Goal: Complete application form

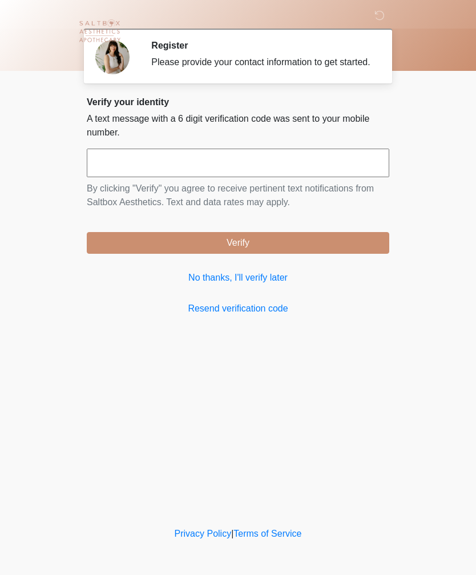
scroll to position [1, 0]
click at [227, 175] on input "text" at bounding box center [238, 163] width 303 height 29
click at [254, 284] on link "No thanks, I'll verify later" at bounding box center [238, 278] width 303 height 14
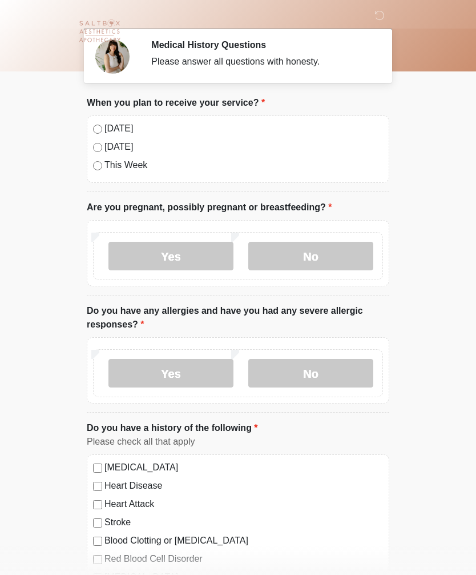
click at [96, 137] on div "[DATE] [DATE] This Week" at bounding box center [238, 148] width 303 height 67
click at [317, 254] on label "No" at bounding box center [310, 256] width 125 height 29
click at [319, 368] on label "No" at bounding box center [310, 373] width 125 height 29
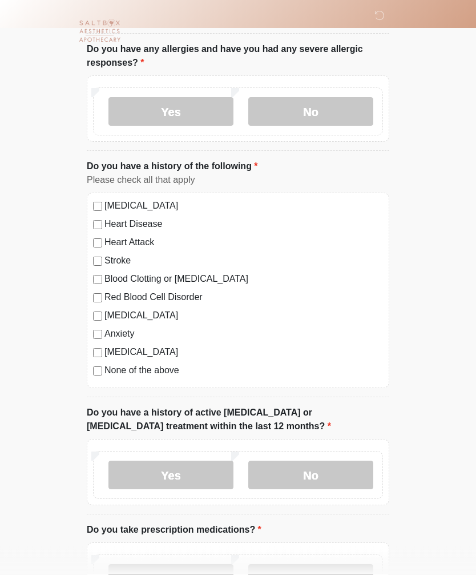
scroll to position [262, 0]
click at [312, 476] on label "No" at bounding box center [310, 474] width 125 height 29
click at [166, 574] on label "Yes" at bounding box center [171, 578] width 125 height 29
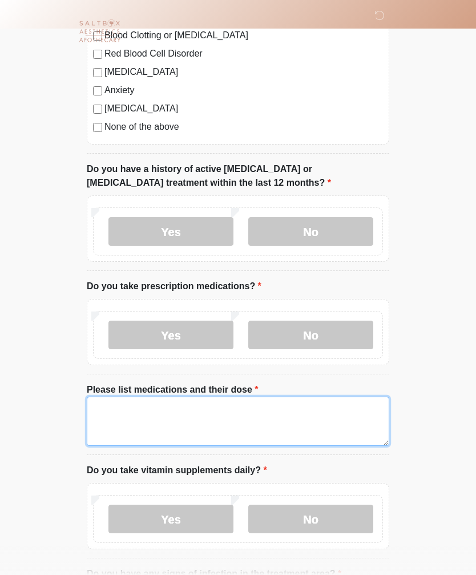
click at [255, 425] on textarea "Please list medications and their dose" at bounding box center [238, 420] width 303 height 49
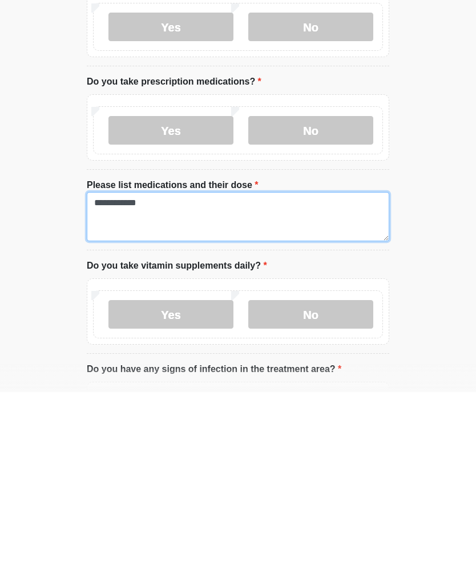
click at [156, 375] on textarea "**********" at bounding box center [238, 399] width 303 height 49
type textarea "**********"
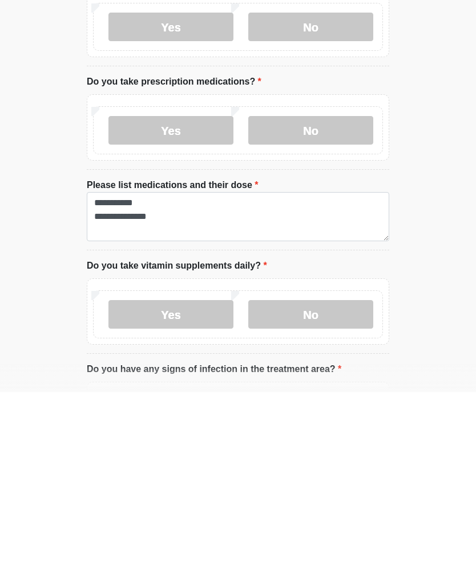
click at [302, 483] on label "No" at bounding box center [310, 497] width 125 height 29
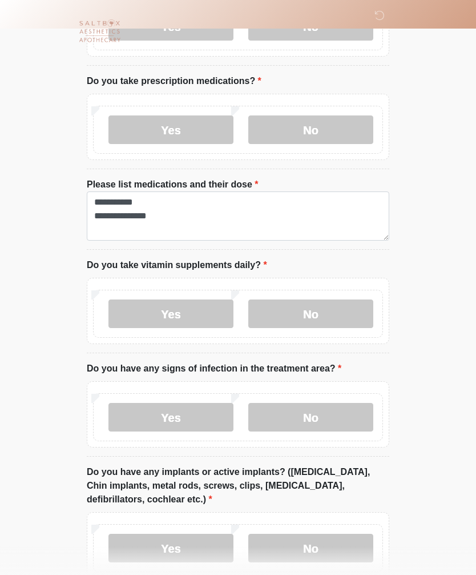
click at [296, 418] on label "No" at bounding box center [310, 417] width 125 height 29
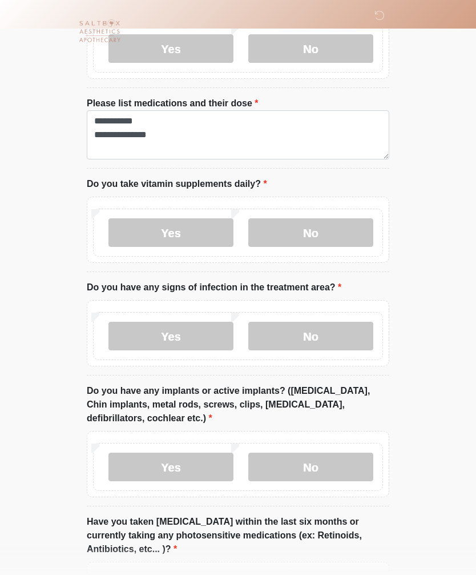
scroll to position [797, 0]
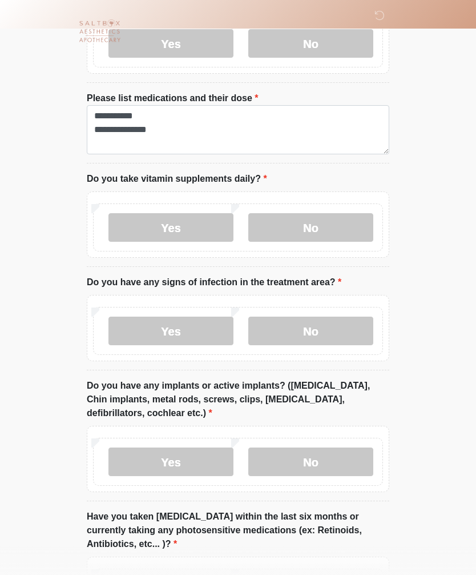
click at [297, 461] on label "No" at bounding box center [310, 461] width 125 height 29
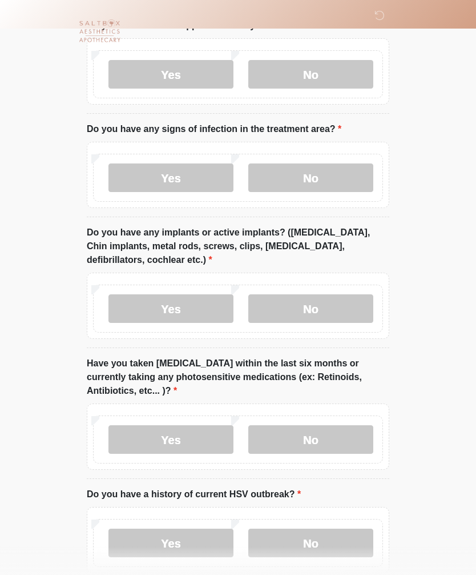
scroll to position [951, 0]
click at [308, 430] on label "No" at bounding box center [310, 438] width 125 height 29
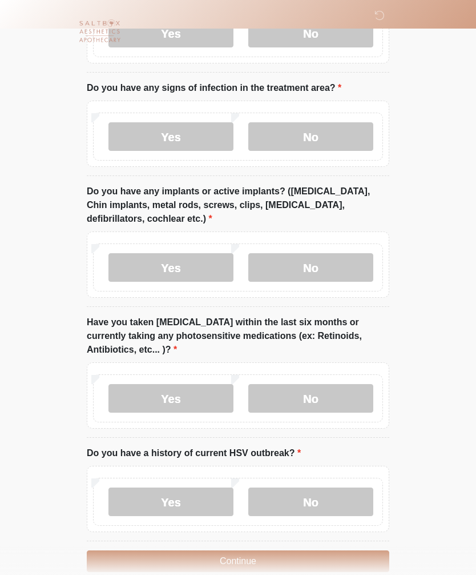
scroll to position [1009, 0]
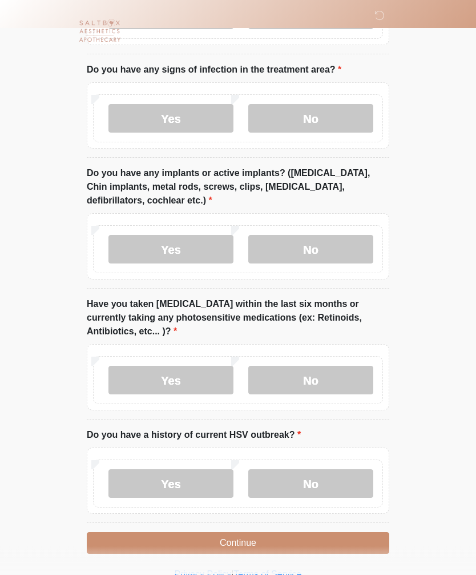
click at [307, 480] on label "No" at bounding box center [310, 484] width 125 height 29
click at [241, 540] on button "Continue" at bounding box center [238, 543] width 303 height 22
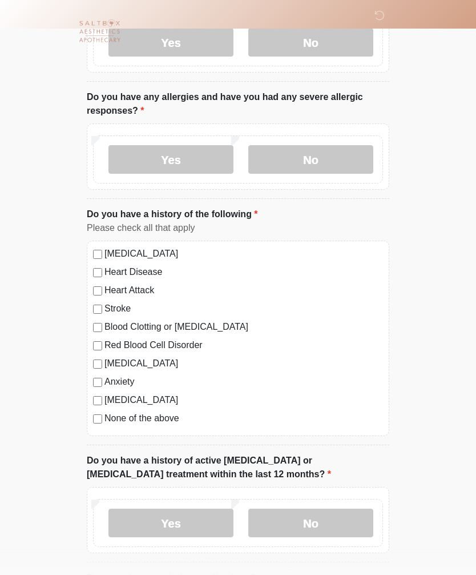
scroll to position [0, 0]
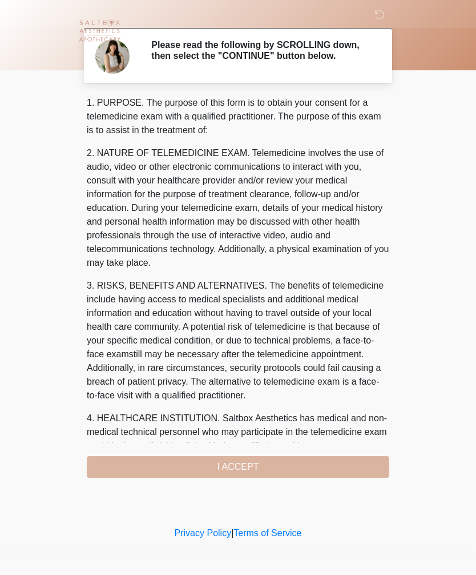
click at [231, 470] on div "1. PURPOSE. The purpose of this form is to obtain your consent for a telemedici…" at bounding box center [238, 288] width 303 height 382
click at [252, 466] on div "1. PURPOSE. The purpose of this form is to obtain your consent for a telemedici…" at bounding box center [238, 288] width 303 height 382
click at [245, 470] on div "1. PURPOSE. The purpose of this form is to obtain your consent for a telemedici…" at bounding box center [238, 288] width 303 height 382
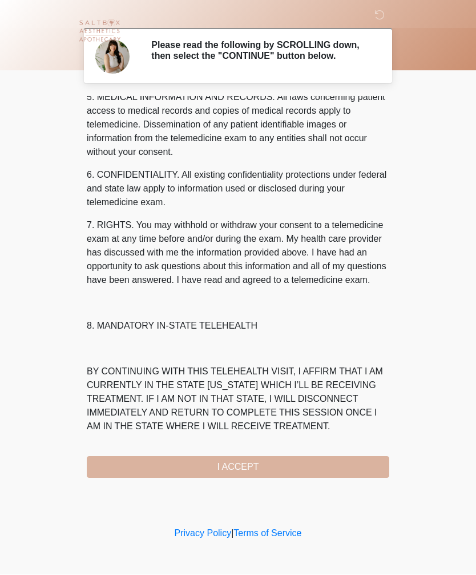
scroll to position [412, 0]
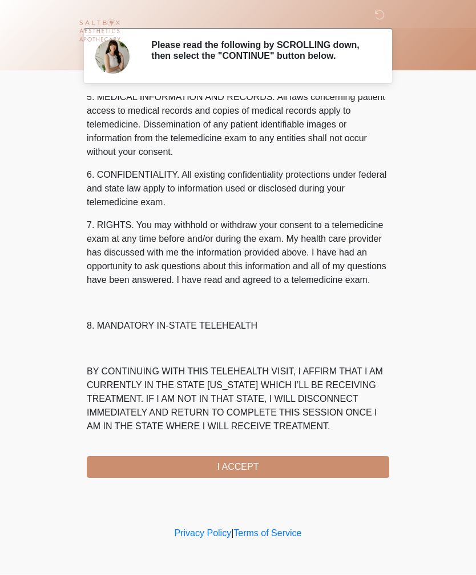
click at [244, 472] on button "I ACCEPT" at bounding box center [238, 467] width 303 height 22
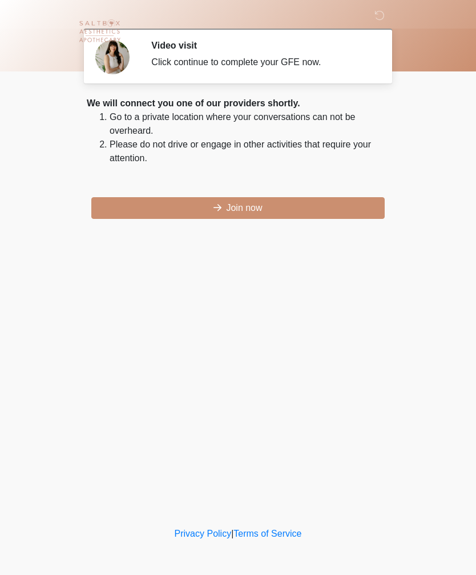
click at [251, 215] on button "Join now" at bounding box center [238, 208] width 294 height 22
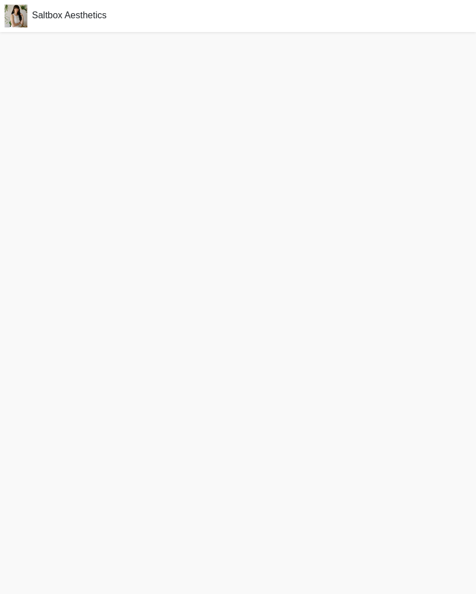
scroll to position [23, 0]
